Goal: Task Accomplishment & Management: Manage account settings

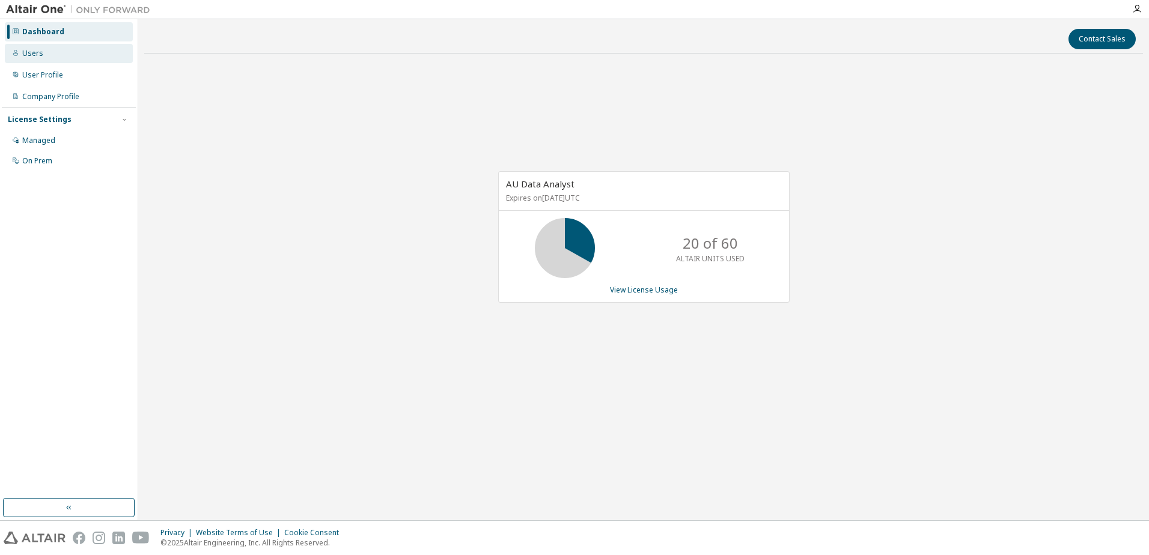
click at [36, 54] on div "Users" at bounding box center [32, 54] width 21 height 10
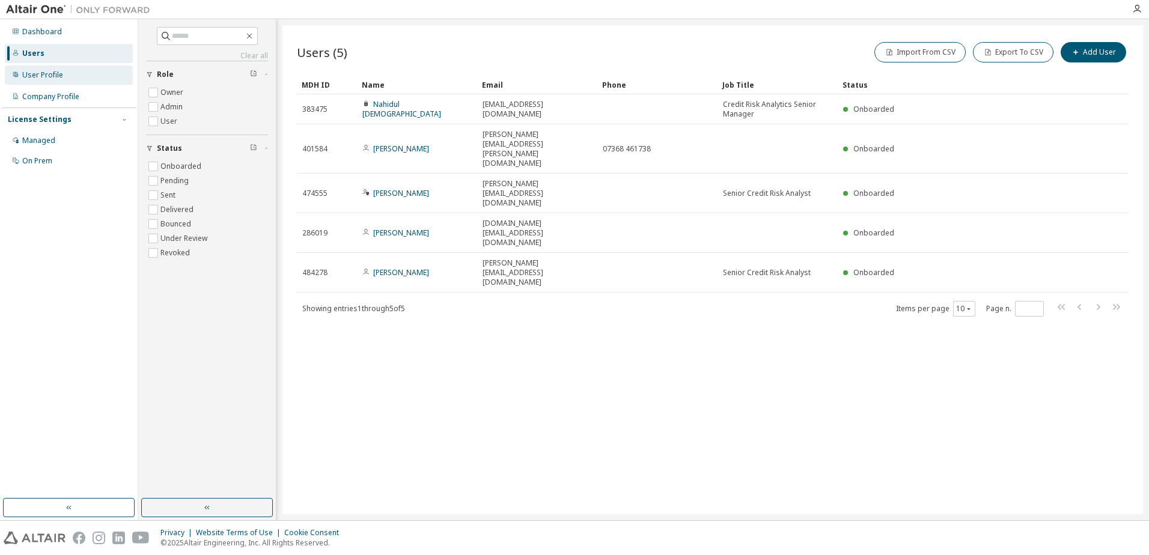
click at [53, 74] on div "User Profile" at bounding box center [42, 75] width 41 height 10
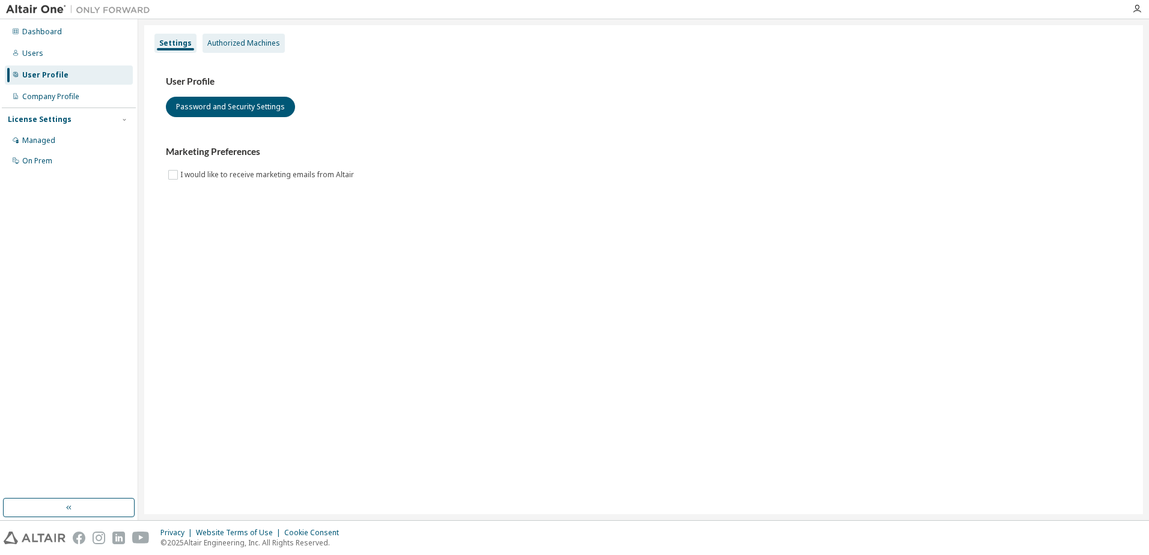
click at [243, 47] on div "Authorized Machines" at bounding box center [243, 43] width 73 height 10
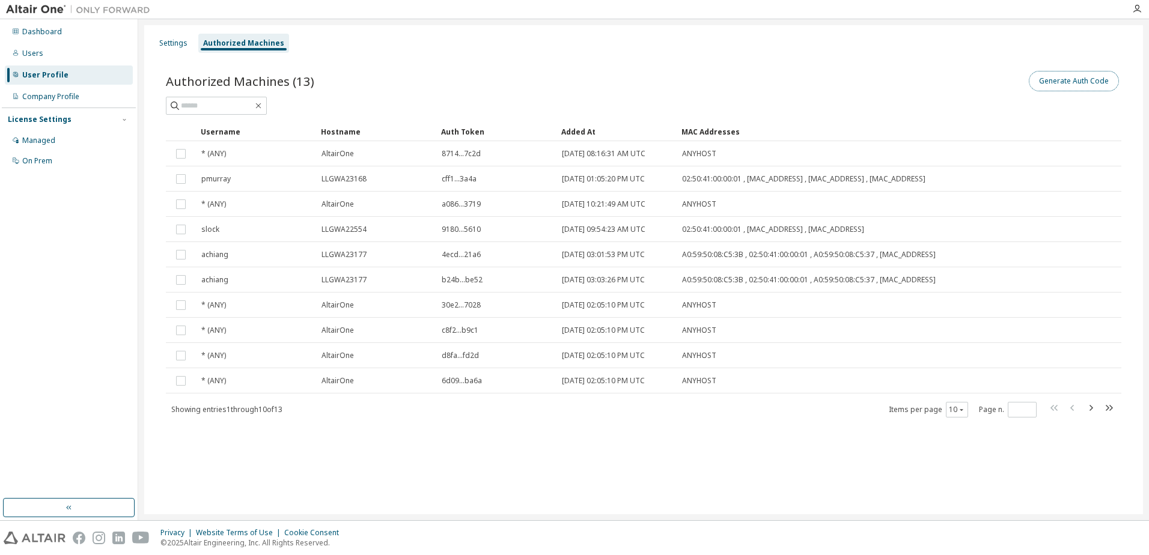
click at [1077, 80] on button "Generate Auth Code" at bounding box center [1074, 81] width 90 height 20
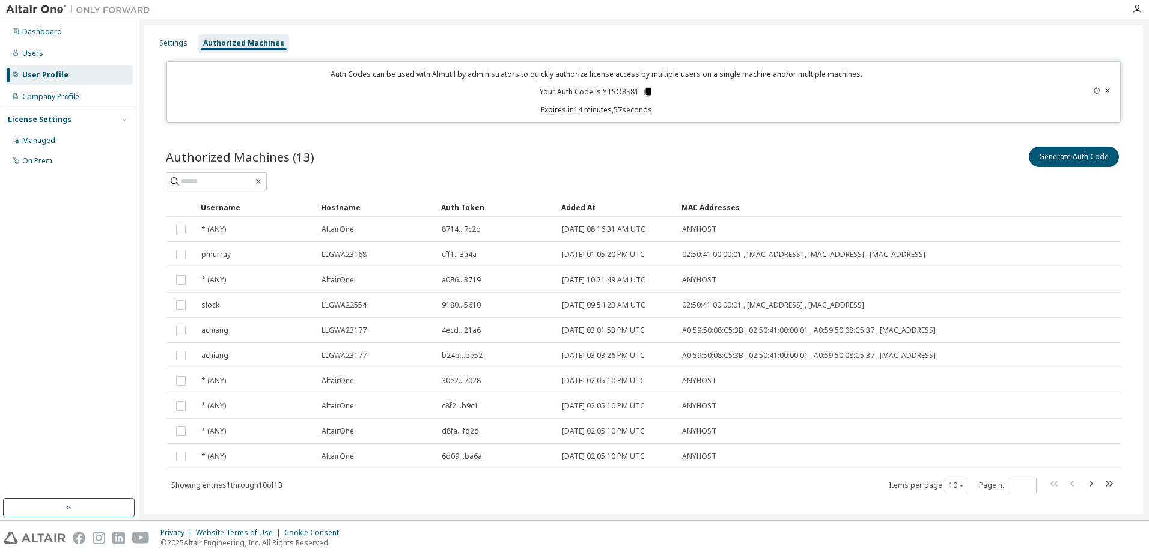
click at [643, 93] on icon at bounding box center [648, 92] width 11 height 11
click at [694, 140] on div "Authorized Machines (13) Generate Auth Code Clear Load Save Save As Field Opera…" at bounding box center [643, 328] width 985 height 396
click at [647, 93] on icon at bounding box center [648, 92] width 7 height 8
click at [846, 126] on div "Settings Authorized Machines Auth Codes can be used with Almutil by administrat…" at bounding box center [643, 278] width 999 height 507
